Goal: Check status: Check status

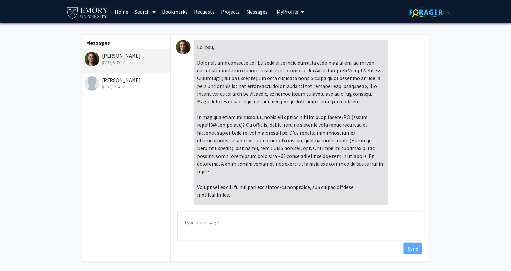
click at [123, 14] on link "Home" at bounding box center [122, 11] width 20 height 23
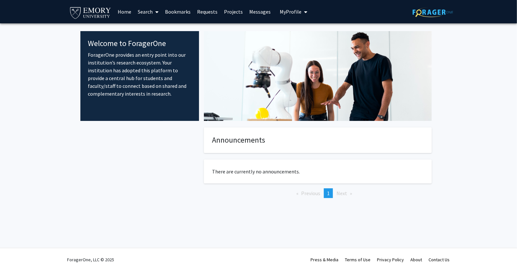
click at [215, 13] on link "Requests" at bounding box center [207, 11] width 27 height 23
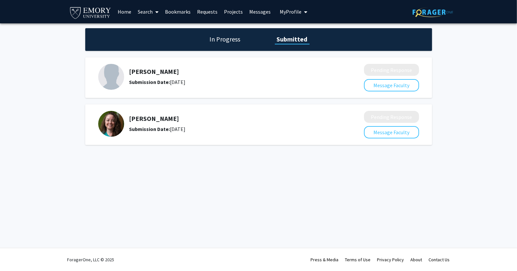
click at [199, 129] on div "Submission Date: [DATE]" at bounding box center [229, 129] width 200 height 8
click at [168, 114] on div "[PERSON_NAME] Submission Date: [DATE]" at bounding box center [226, 124] width 257 height 26
click at [109, 125] on img at bounding box center [111, 124] width 26 height 26
click at [145, 123] on h5 "[PERSON_NAME]" at bounding box center [229, 119] width 200 height 8
click at [219, 40] on h1 "In Progress" at bounding box center [225, 39] width 35 height 9
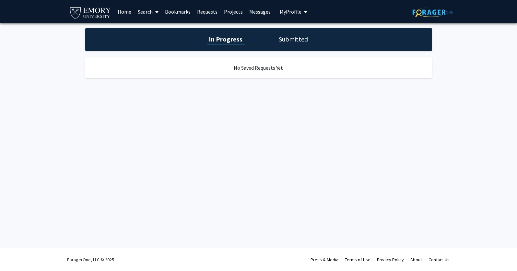
click at [301, 41] on h1 "Submitted" at bounding box center [293, 39] width 33 height 9
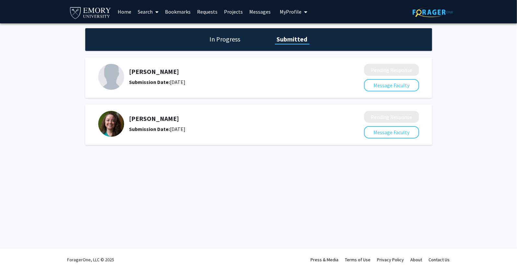
click at [256, 12] on link "Messages" at bounding box center [260, 11] width 28 height 23
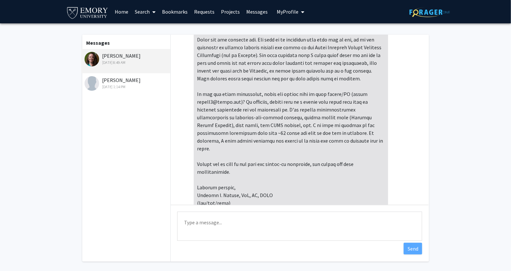
scroll to position [20, 0]
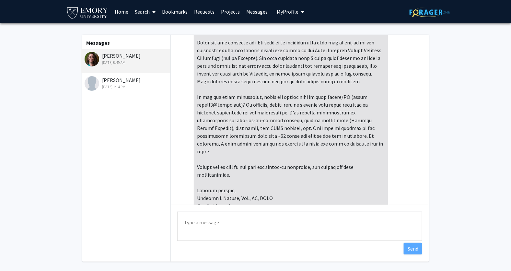
click at [92, 59] on img at bounding box center [92, 59] width 15 height 15
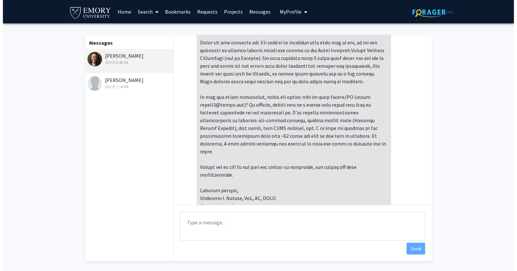
scroll to position [72, 0]
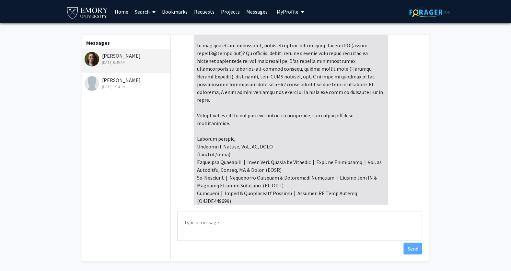
click at [206, 10] on link "Requests" at bounding box center [204, 11] width 27 height 23
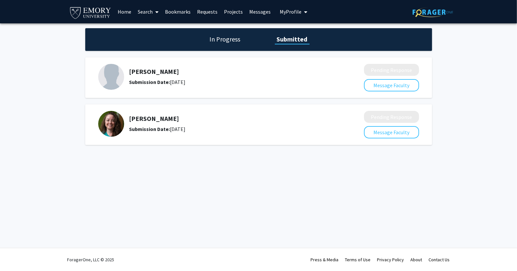
click at [142, 121] on h5 "[PERSON_NAME]" at bounding box center [229, 119] width 200 height 8
drag, startPoint x: 129, startPoint y: 118, endPoint x: 184, endPoint y: 117, distance: 54.8
click at [184, 117] on h5 "[PERSON_NAME]" at bounding box center [229, 119] width 200 height 8
copy h5 "[PERSON_NAME]"
